Goal: Information Seeking & Learning: Learn about a topic

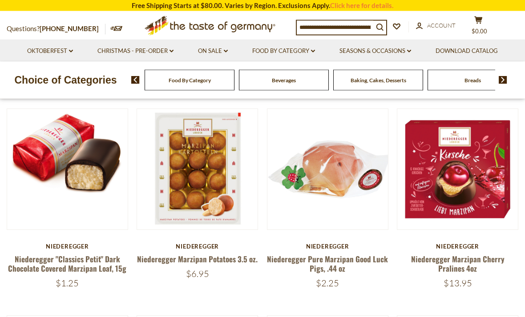
scroll to position [281, 0]
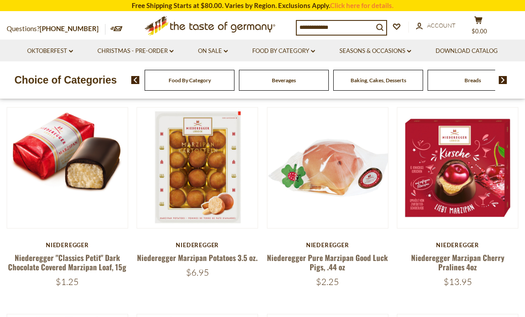
click at [25, 207] on link at bounding box center [68, 168] width 102 height 102
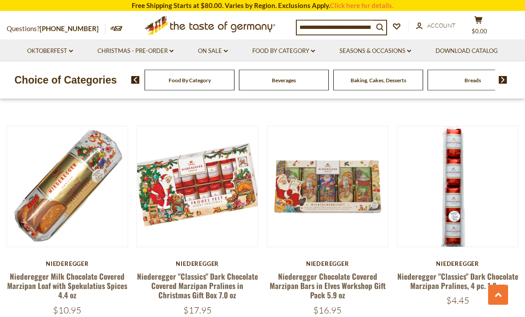
scroll to position [879, 0]
click at [165, 282] on link "Niederegger "Classics" Dark Chocolate Covered Marzipan Pralines in Christmas Gi…" at bounding box center [197, 286] width 121 height 30
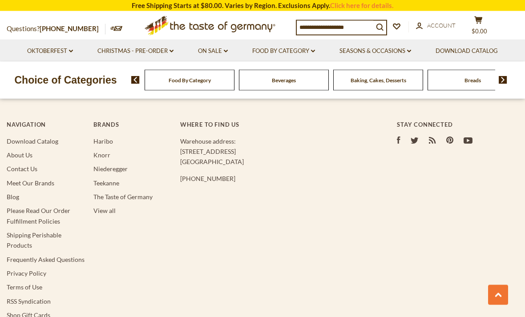
scroll to position [1586, 0]
click at [20, 233] on link "Shipping Perishable Products" at bounding box center [34, 241] width 55 height 18
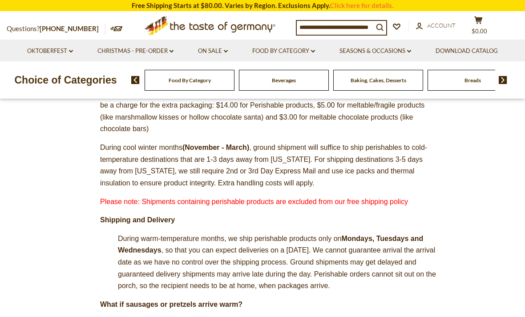
scroll to position [258, 0]
